Goal: Task Accomplishment & Management: Manage account settings

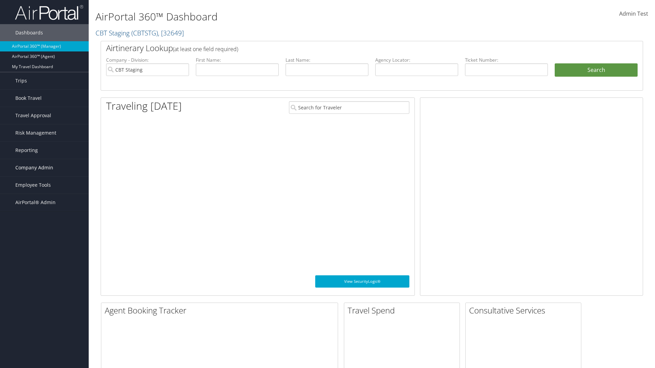
click at [44, 168] on span "Company Admin" at bounding box center [34, 167] width 38 height 17
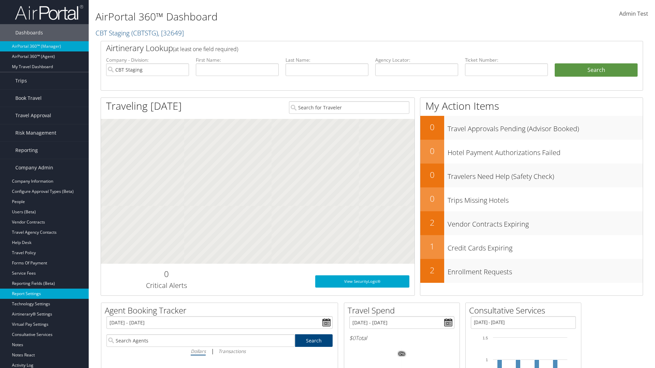
click at [44, 294] on link "Report Settings" at bounding box center [44, 294] width 89 height 10
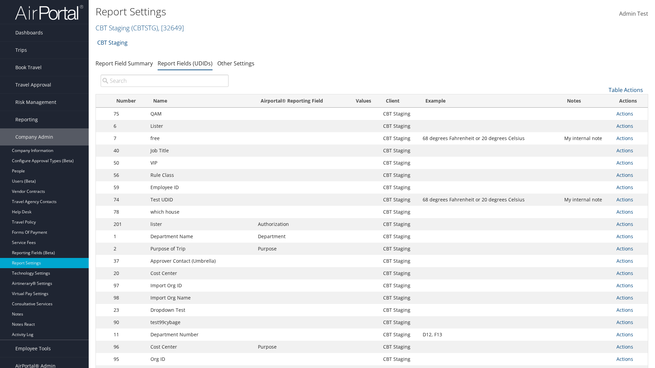
click at [164, 81] on input "search" at bounding box center [165, 81] width 128 height 12
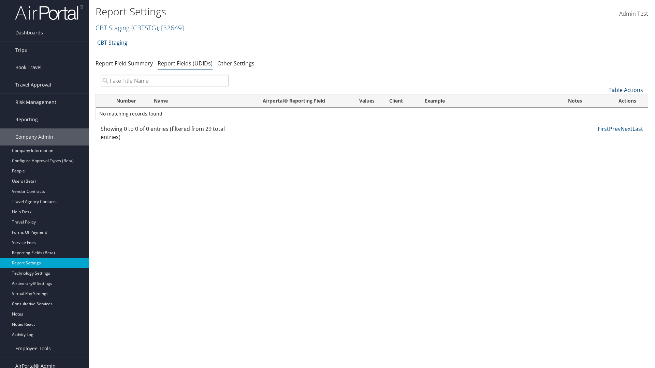
type input "Fake Title Name"
click at [626, 90] on link "Table Actions" at bounding box center [625, 90] width 34 height 8
click at [603, 101] on link "New Record" at bounding box center [603, 101] width 90 height 12
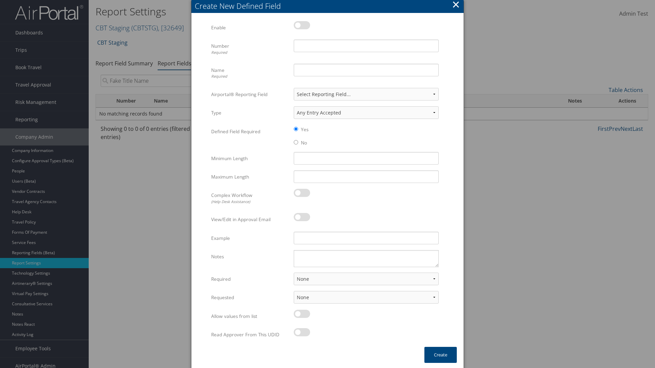
click at [302, 25] on label at bounding box center [302, 25] width 16 height 8
click at [302, 25] on input "checkbox" at bounding box center [299, 26] width 4 height 4
checkbox input "true"
click at [366, 70] on input "Name Required" at bounding box center [366, 70] width 145 height 13
type input "Fake Title Name"
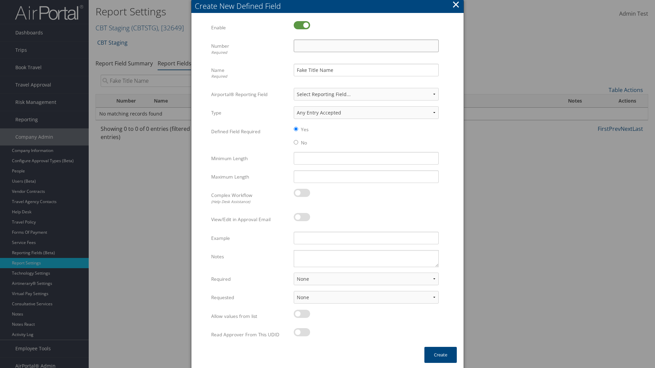
click at [366, 46] on input "Number Required" at bounding box center [366, 46] width 145 height 13
type input "333"
click at [440, 355] on button "Create" at bounding box center [440, 355] width 32 height 16
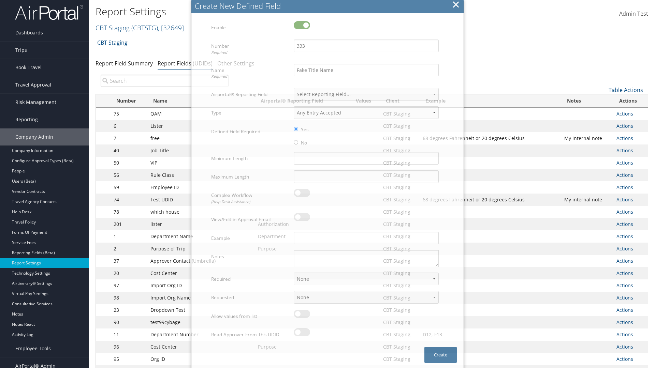
click at [164, 81] on input "search" at bounding box center [165, 81] width 128 height 12
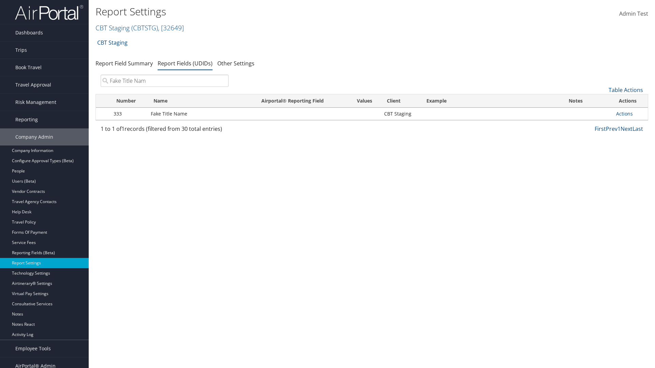
type input "Fake Title Name"
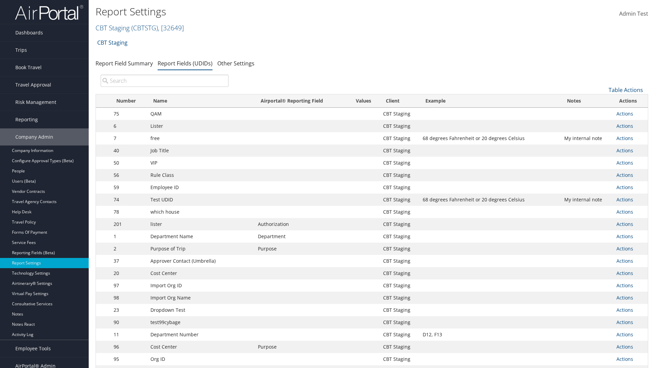
click at [164, 81] on input "search" at bounding box center [165, 81] width 128 height 12
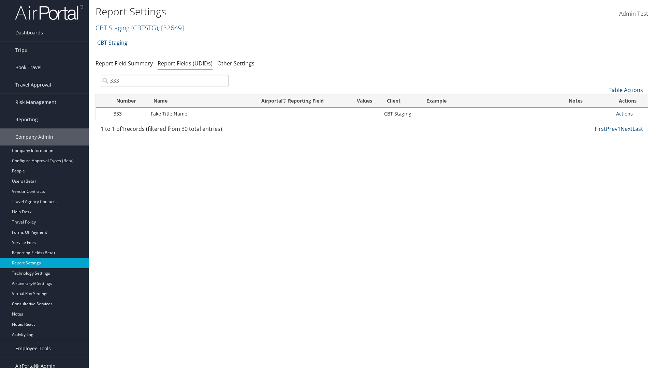
type input "333"
click at [624, 114] on link "Actions" at bounding box center [624, 114] width 17 height 6
click at [597, 147] on link "Edit" at bounding box center [597, 148] width 68 height 12
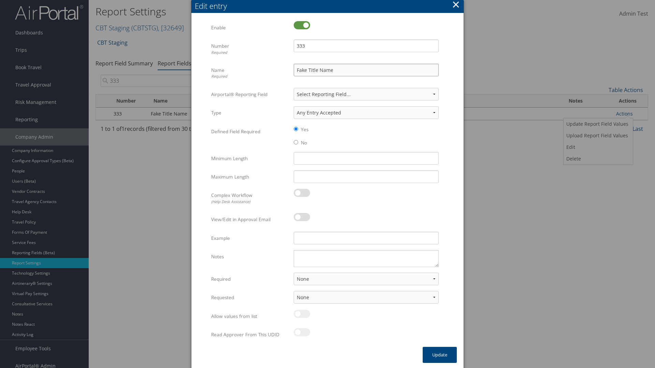
click at [366, 70] on input "Fake Title Name" at bounding box center [366, 70] width 145 height 13
type input "Fake Title Name Edit"
click at [366, 46] on input "333" at bounding box center [366, 46] width 145 height 13
type input "3334"
click at [440, 355] on button "Update" at bounding box center [440, 355] width 34 height 16
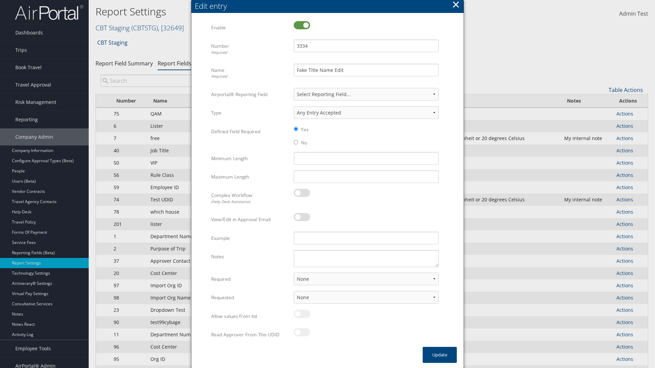
click at [164, 81] on input "search" at bounding box center [165, 81] width 128 height 12
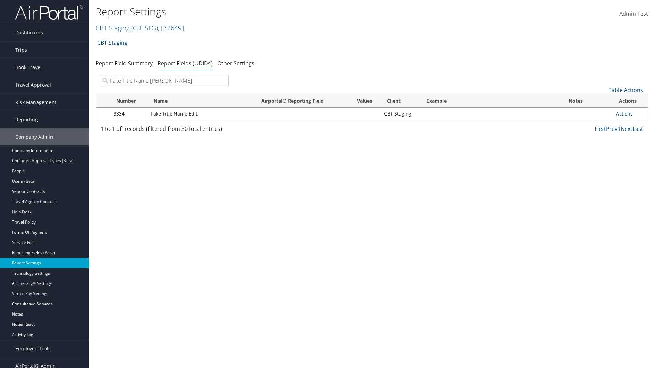
type input "Fake Title Name Edit"
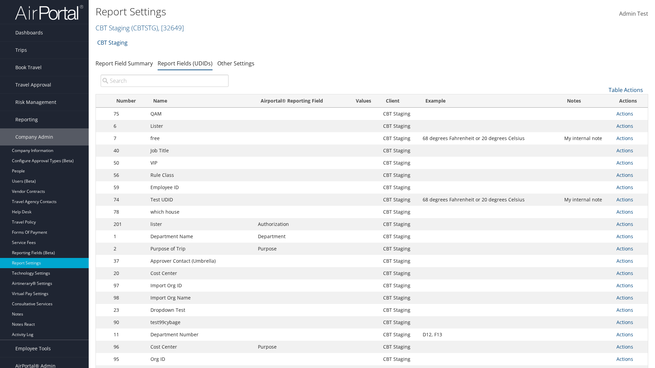
click at [164, 81] on input "search" at bounding box center [165, 81] width 128 height 12
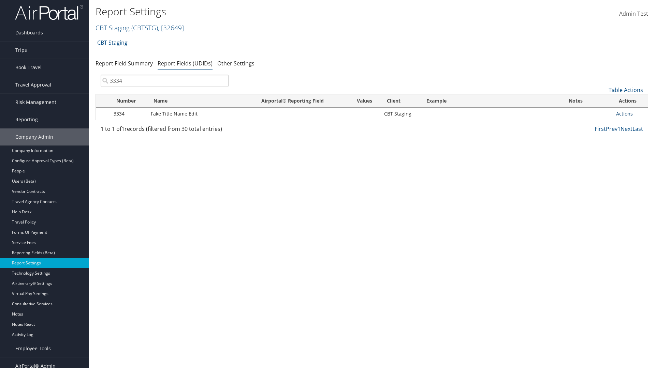
type input "3334"
click at [624, 114] on link "Actions" at bounding box center [624, 114] width 17 height 6
click at [597, 136] on link "Upload Report Field Values" at bounding box center [597, 136] width 68 height 12
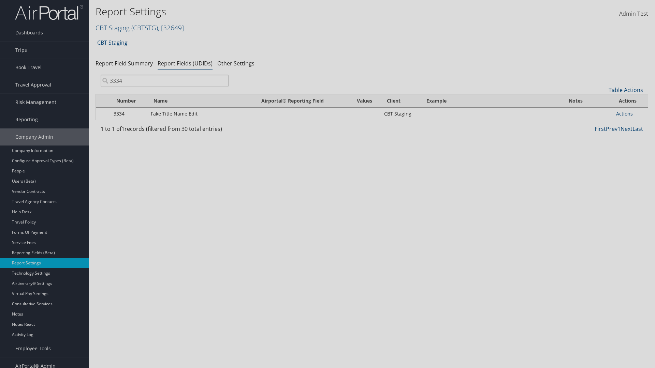
click at [368, 75] on link "Get Template" at bounding box center [368, 75] width 55 height 11
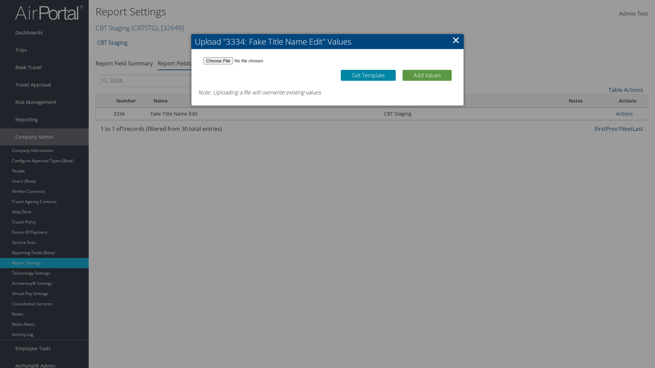
type input "C:\fakepath\udidValues.csv"
click at [427, 75] on button "Add Values" at bounding box center [426, 75] width 49 height 11
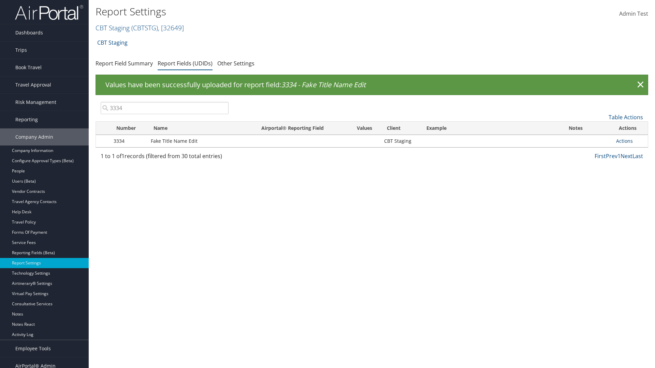
click at [624, 141] on link "Actions" at bounding box center [624, 141] width 17 height 6
click at [597, 151] on link "Update Report Field Values" at bounding box center [597, 152] width 68 height 12
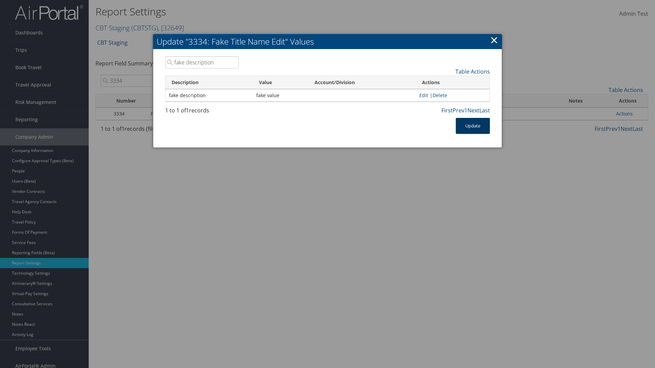
type input "fake description"
click at [473, 126] on button "Update" at bounding box center [473, 126] width 34 height 16
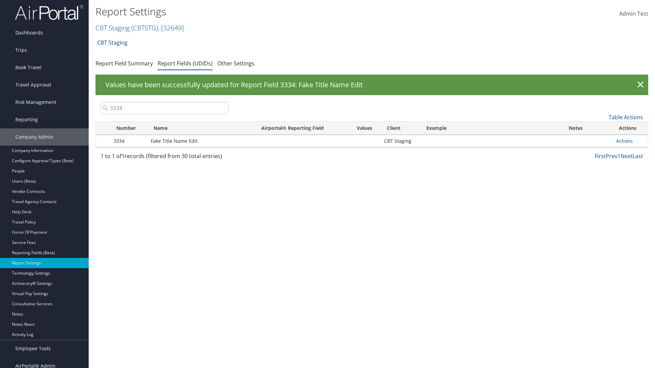
click at [624, 141] on link "Actions" at bounding box center [624, 141] width 17 height 6
click at [0, 0] on link "Delete" at bounding box center [0, 0] width 0 height 0
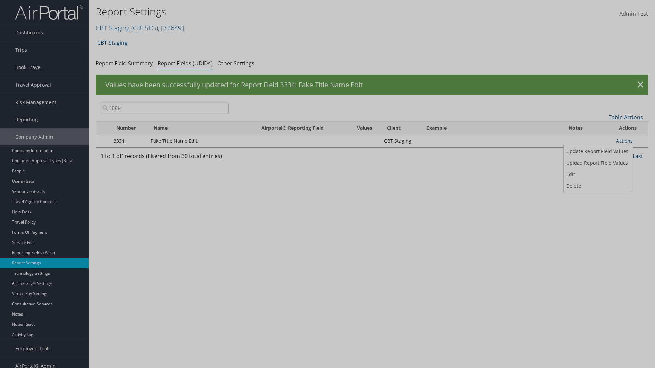
click at [0, 0] on button "Delete" at bounding box center [0, 0] width 0 height 0
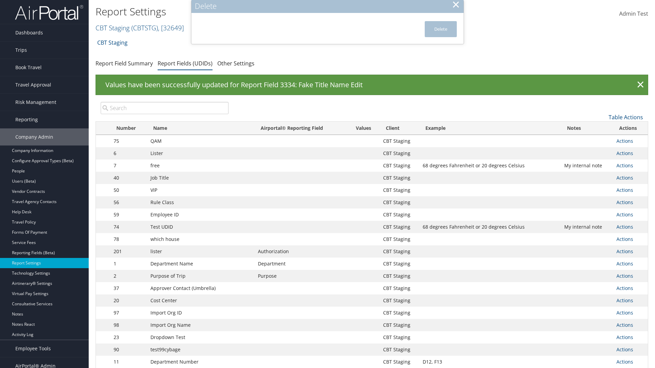
click at [164, 108] on input "search" at bounding box center [165, 108] width 128 height 12
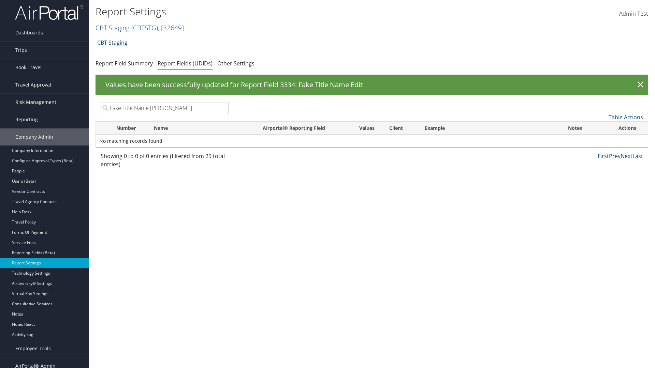
type input "Fake Title Name Edit"
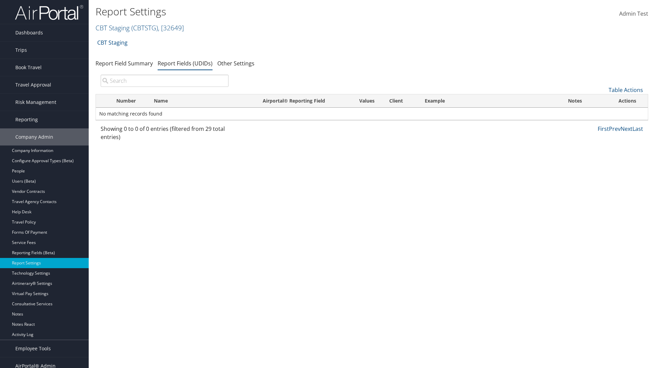
click at [164, 81] on input "search" at bounding box center [165, 81] width 128 height 12
type input "Fake Title Name Edit"
